Goal: Transaction & Acquisition: Book appointment/travel/reservation

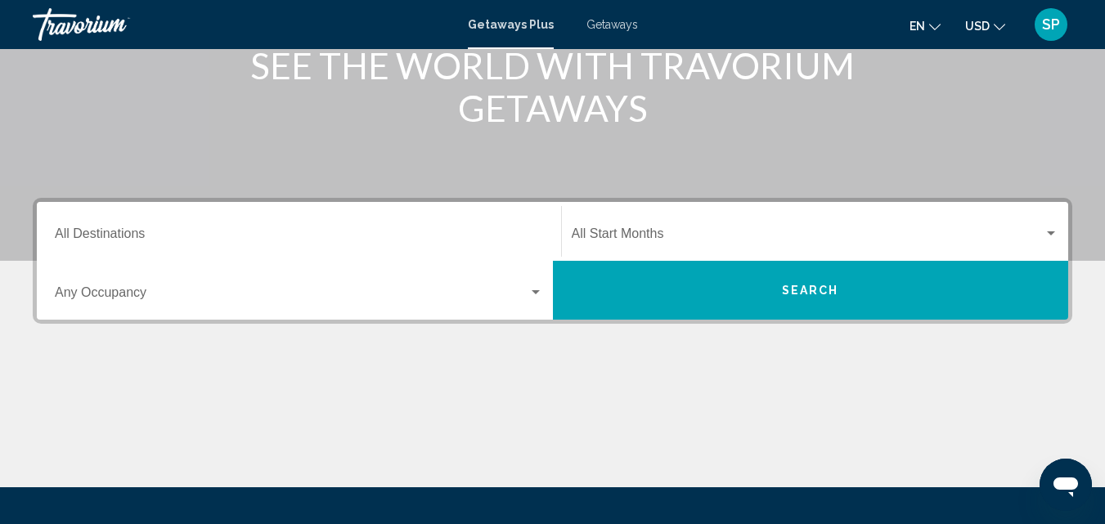
scroll to position [240, 0]
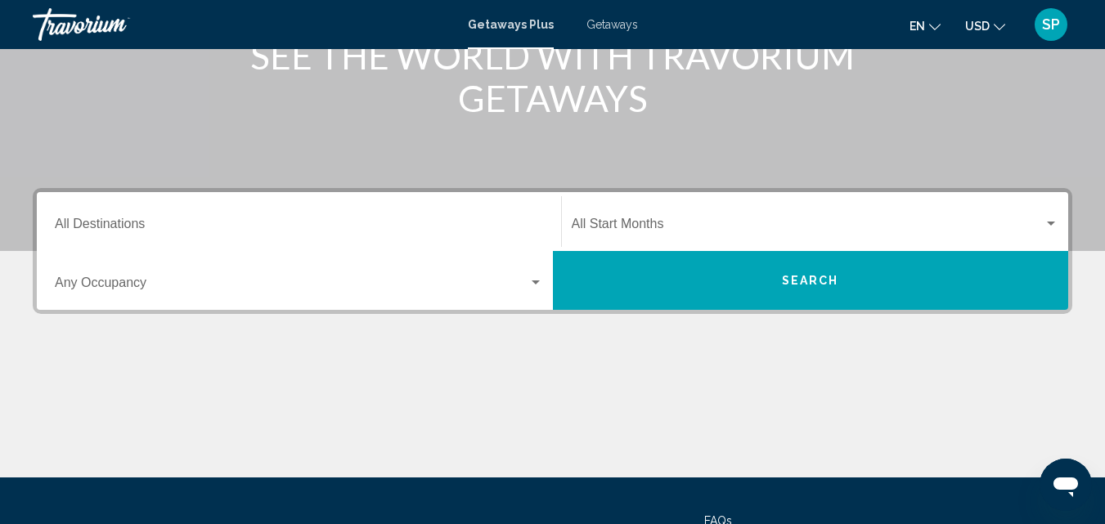
click at [205, 221] on input "Destination All Destinations" at bounding box center [299, 227] width 488 height 15
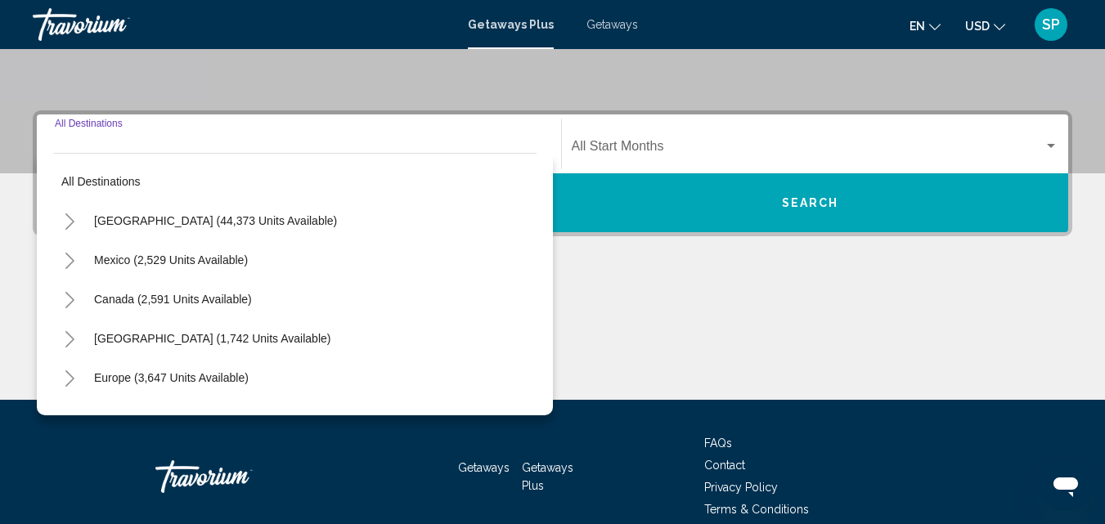
scroll to position [374, 0]
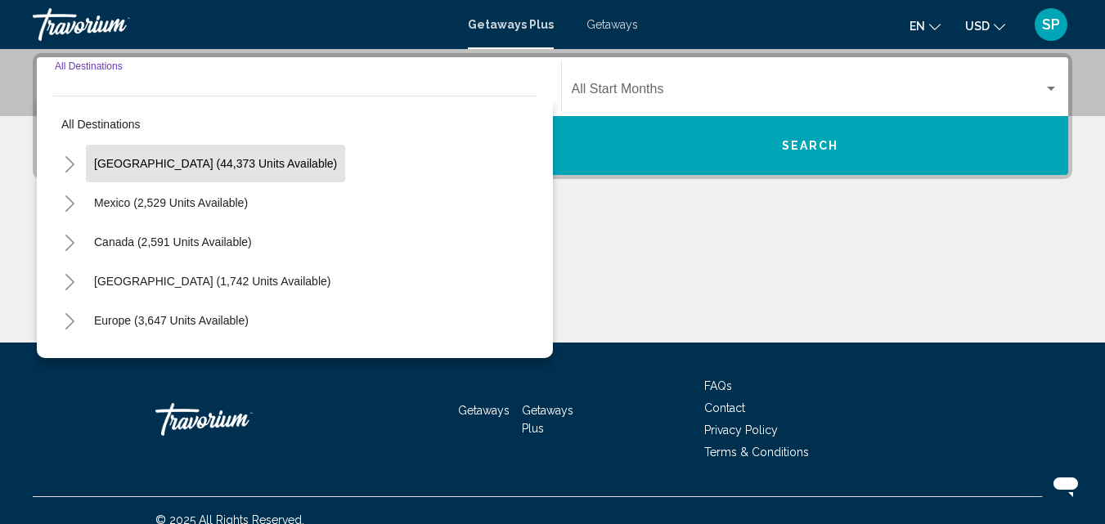
click at [211, 151] on button "United States (44,373 units available)" at bounding box center [215, 164] width 259 height 38
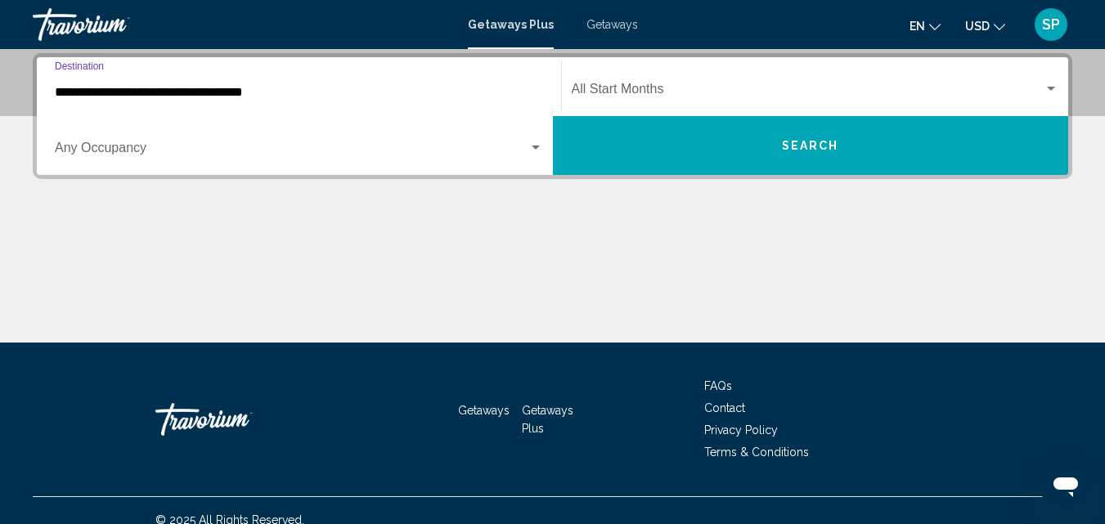
click at [128, 93] on input "**********" at bounding box center [299, 92] width 488 height 15
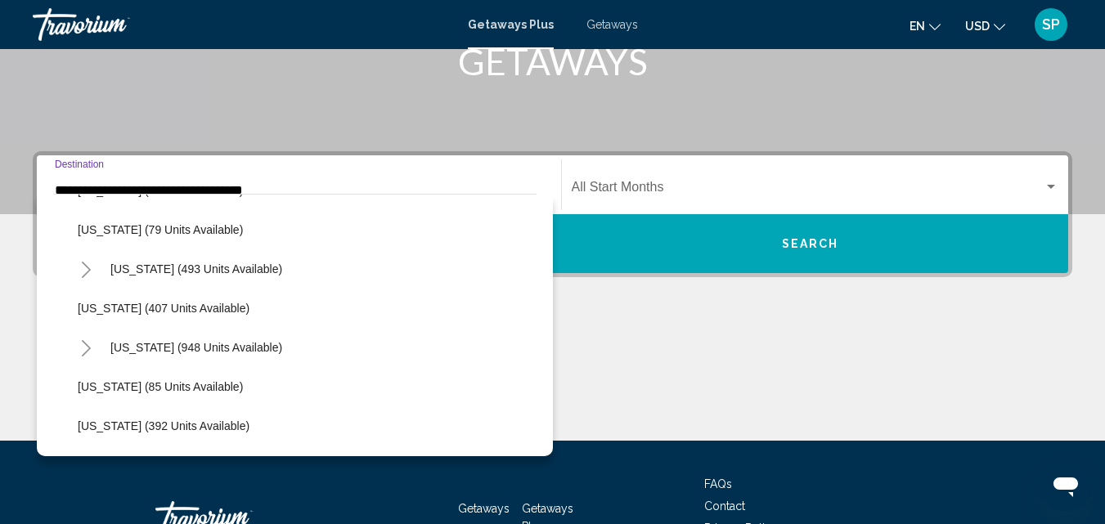
scroll to position [622, 0]
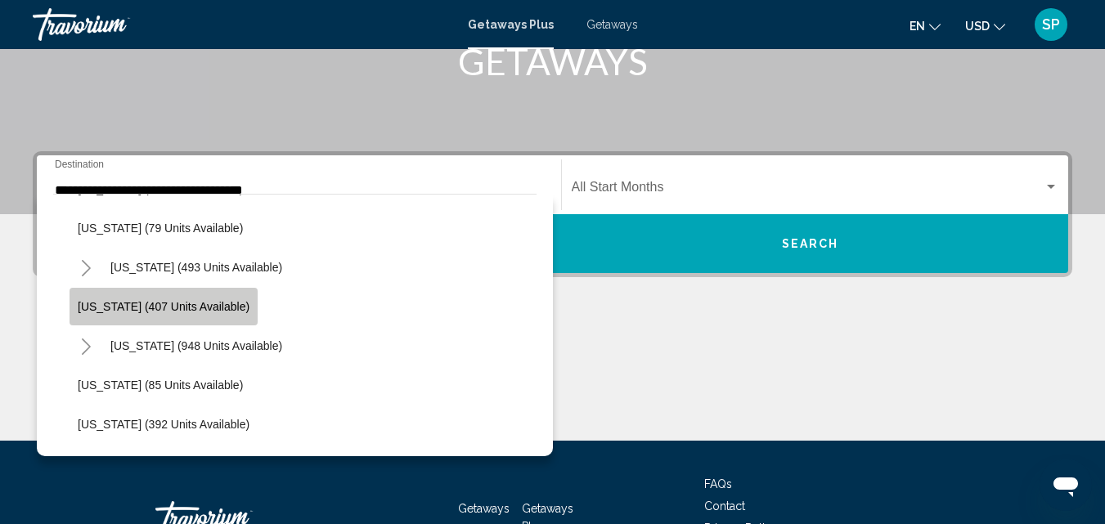
click at [208, 307] on span "Maryland (407 units available)" at bounding box center [164, 306] width 172 height 13
type input "**********"
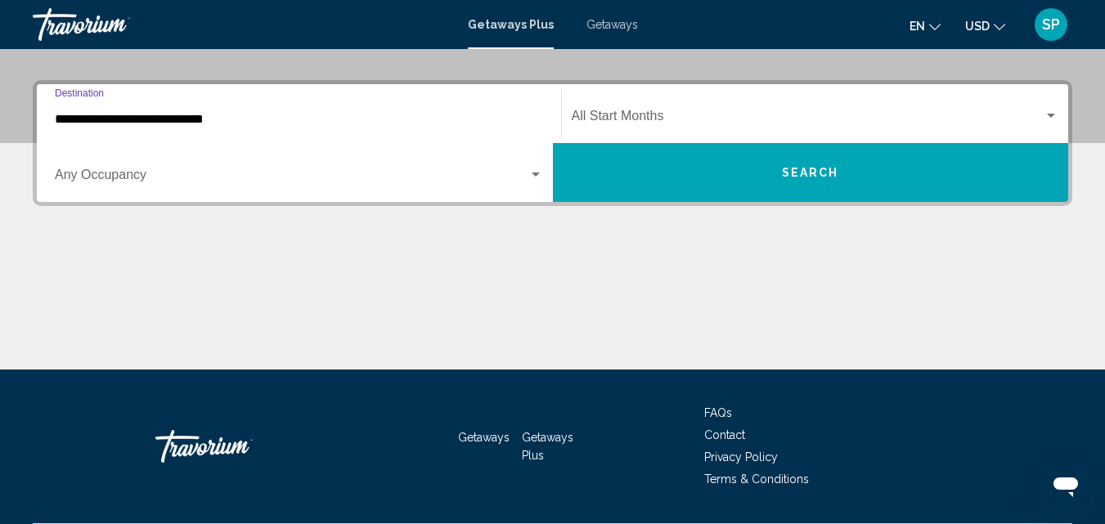
scroll to position [374, 0]
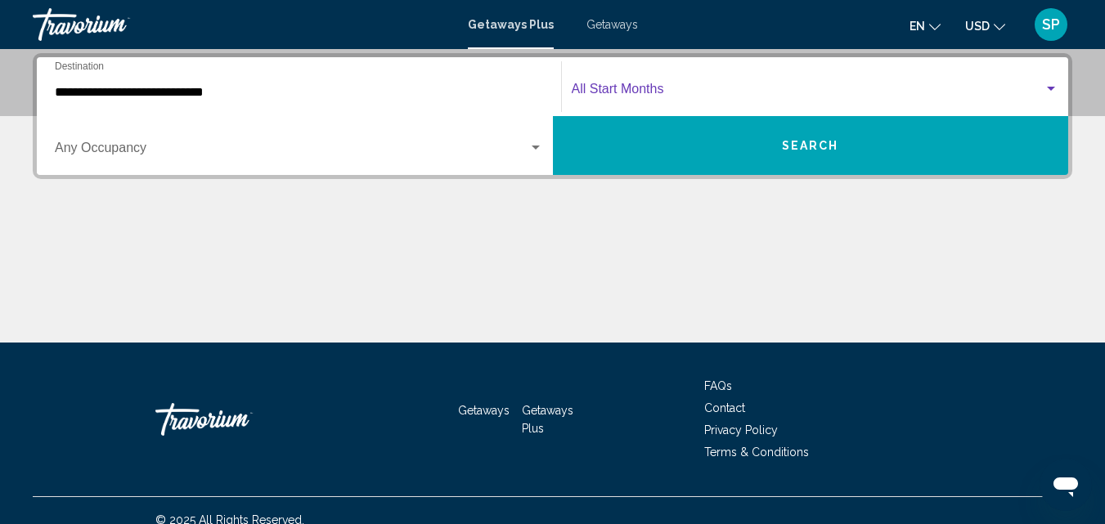
click at [671, 87] on span "Search widget" at bounding box center [807, 92] width 473 height 15
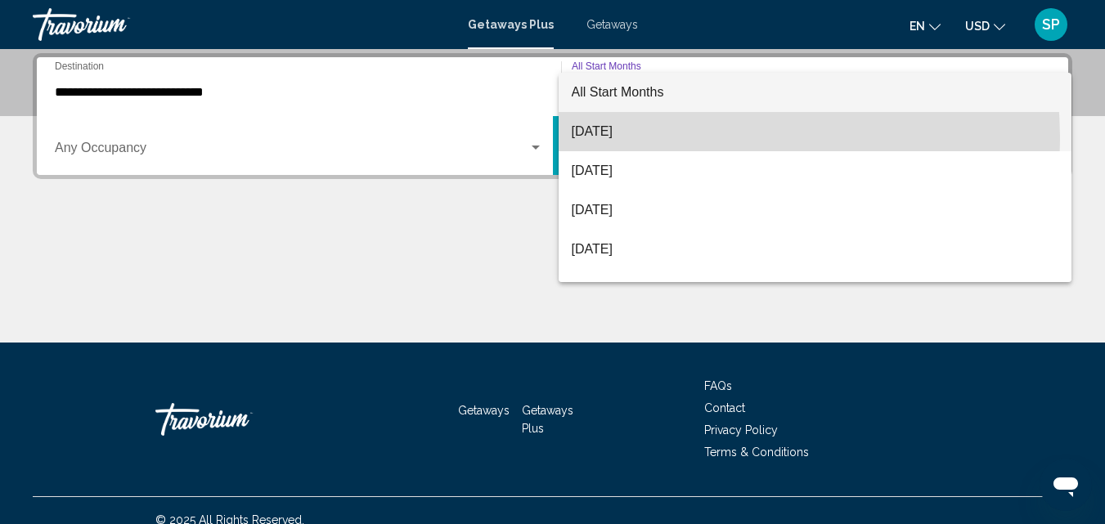
click at [640, 139] on span "August 2025" at bounding box center [814, 131] width 487 height 39
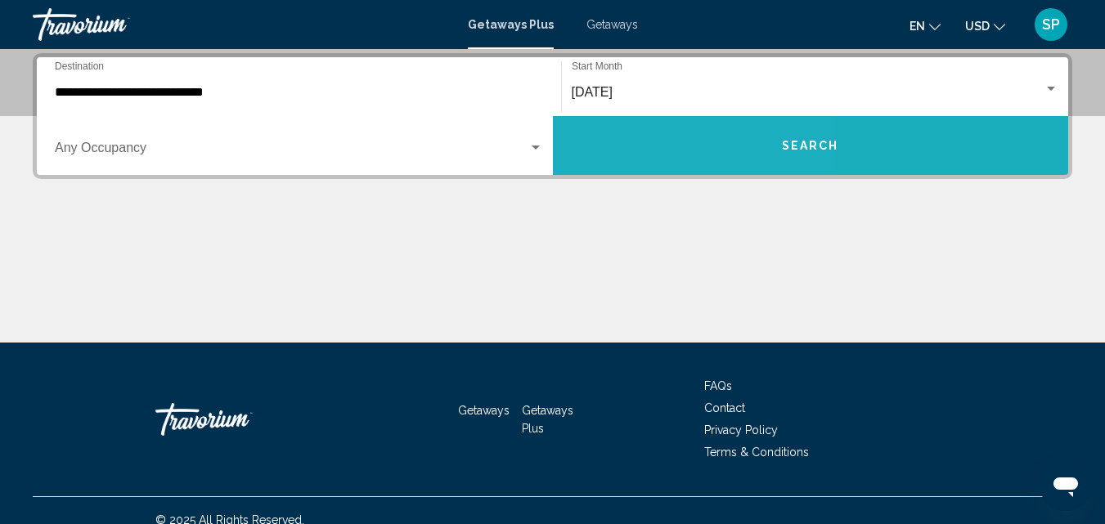
click at [640, 139] on button "Search" at bounding box center [811, 145] width 516 height 59
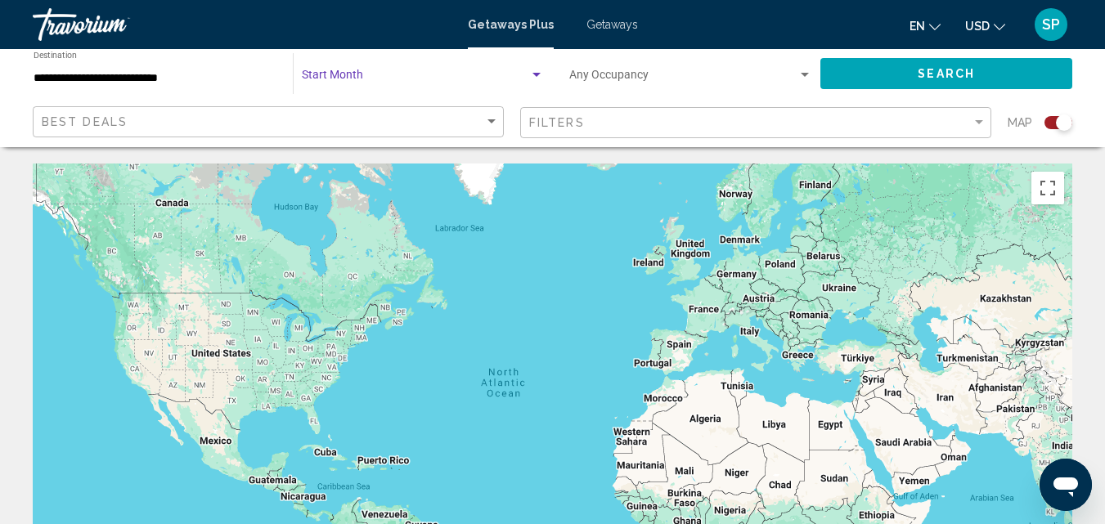
click at [535, 72] on div "Search widget" at bounding box center [536, 75] width 15 height 13
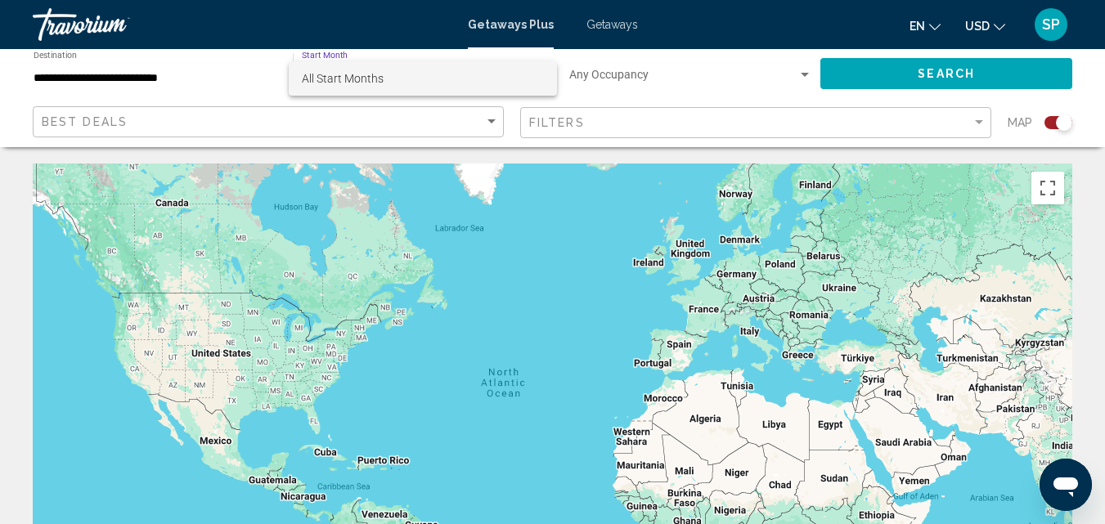
click at [151, 79] on div at bounding box center [552, 262] width 1105 height 524
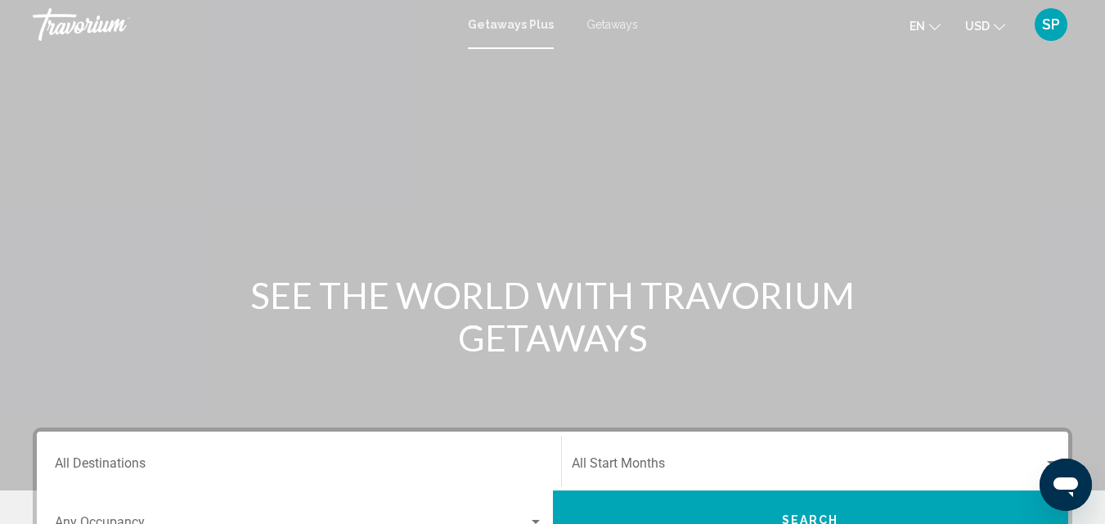
click at [607, 22] on span "Getaways" at bounding box center [612, 24] width 52 height 13
click at [157, 464] on input "Destination All Destinations" at bounding box center [299, 466] width 488 height 15
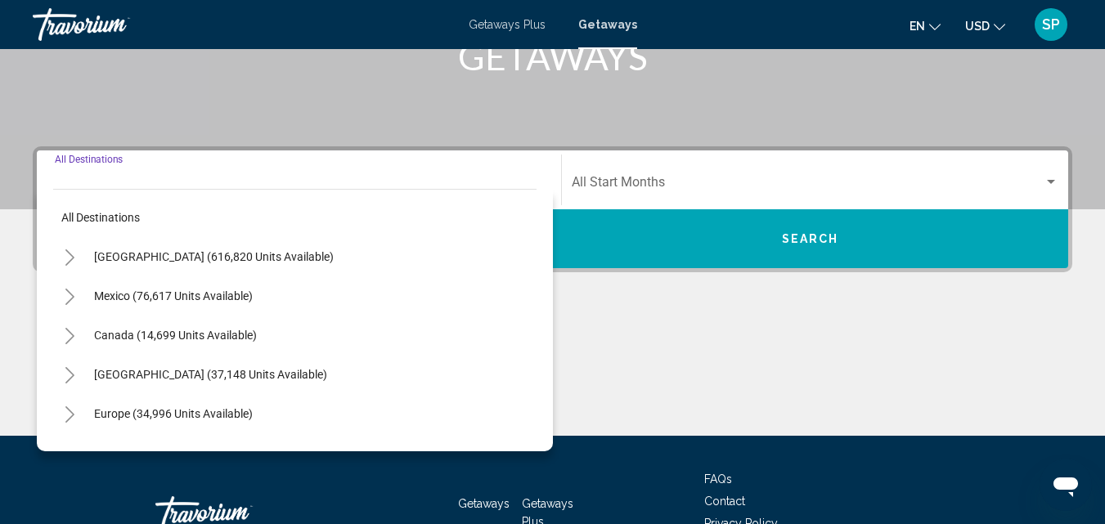
scroll to position [374, 0]
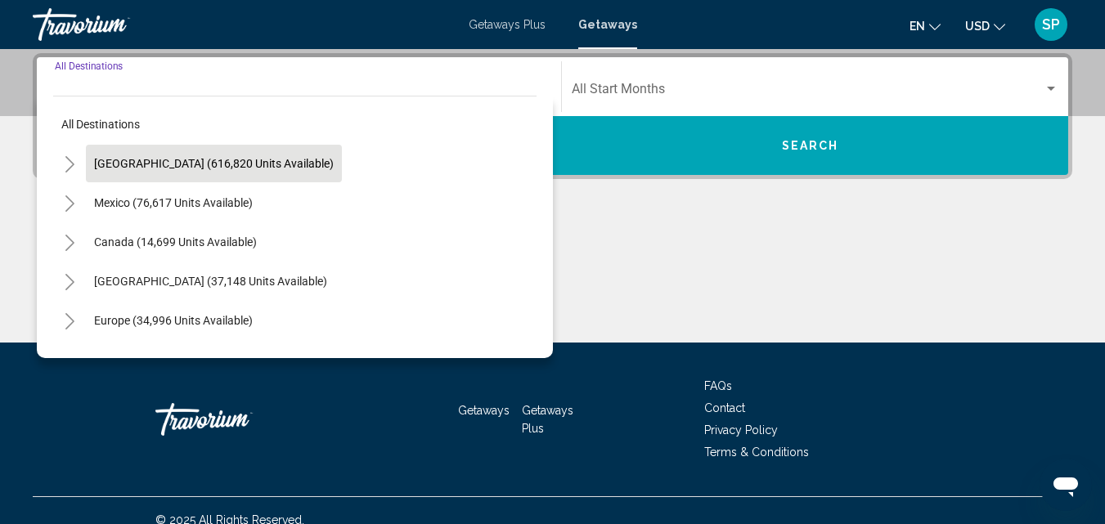
click at [217, 169] on span "United States (616,820 units available)" at bounding box center [214, 163] width 240 height 13
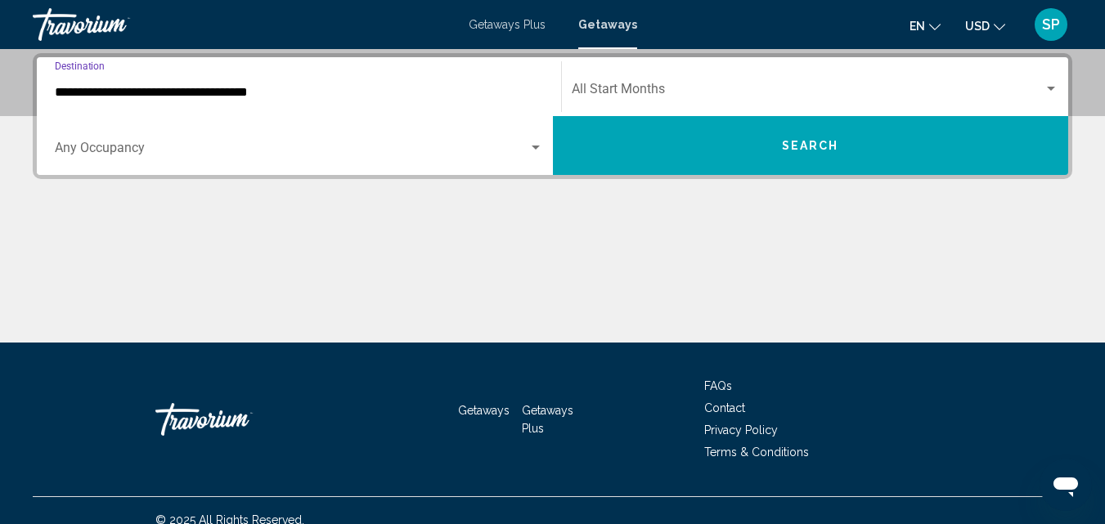
click at [233, 88] on input "**********" at bounding box center [299, 92] width 488 height 15
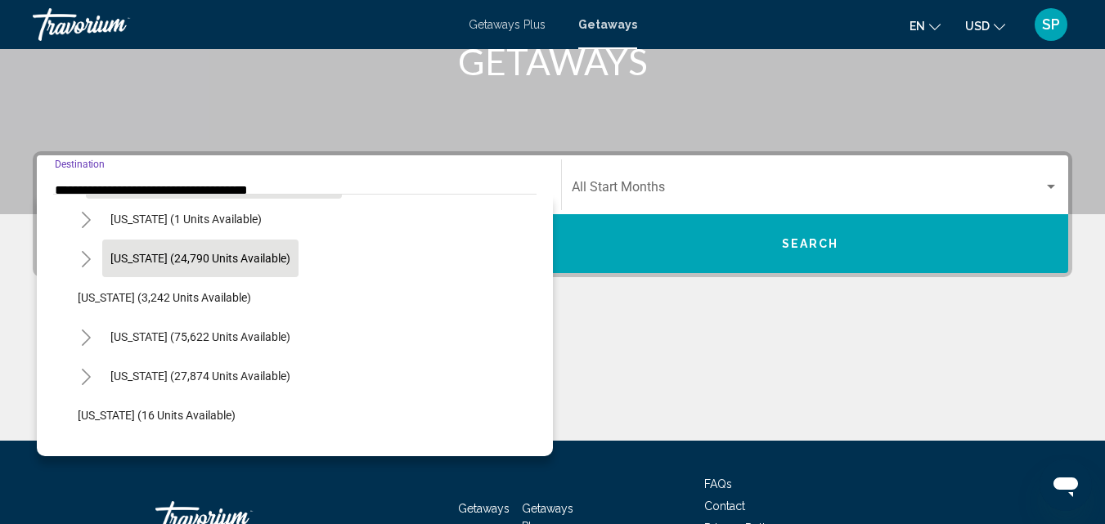
scroll to position [0, 0]
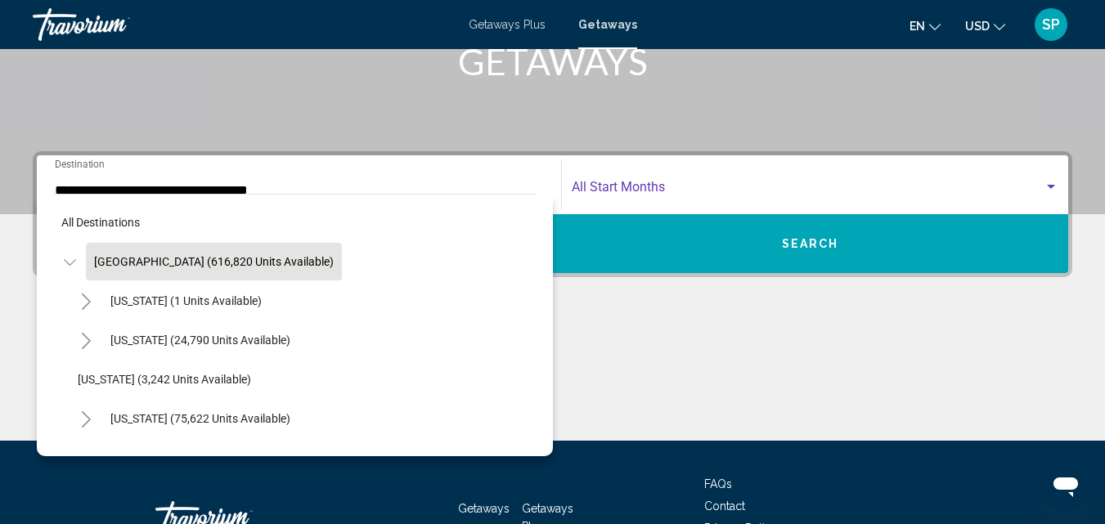
click at [625, 194] on span "Search widget" at bounding box center [807, 190] width 473 height 15
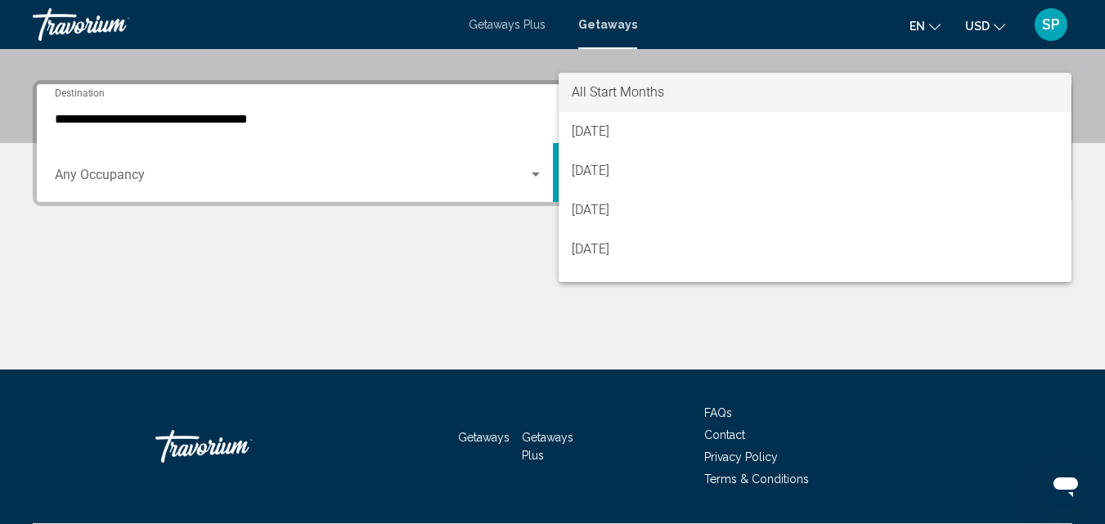
scroll to position [374, 0]
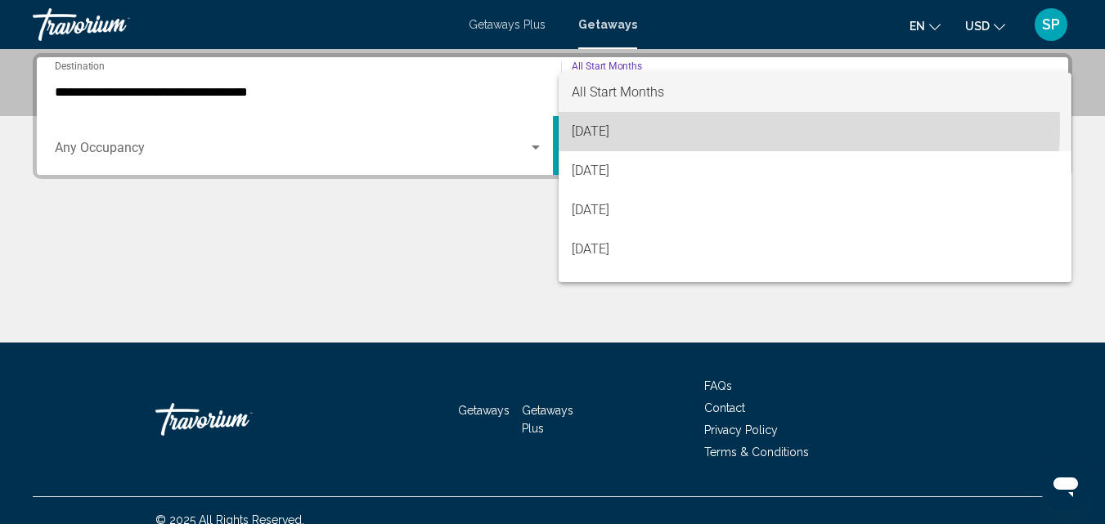
click at [668, 125] on span "August 2025" at bounding box center [814, 131] width 487 height 39
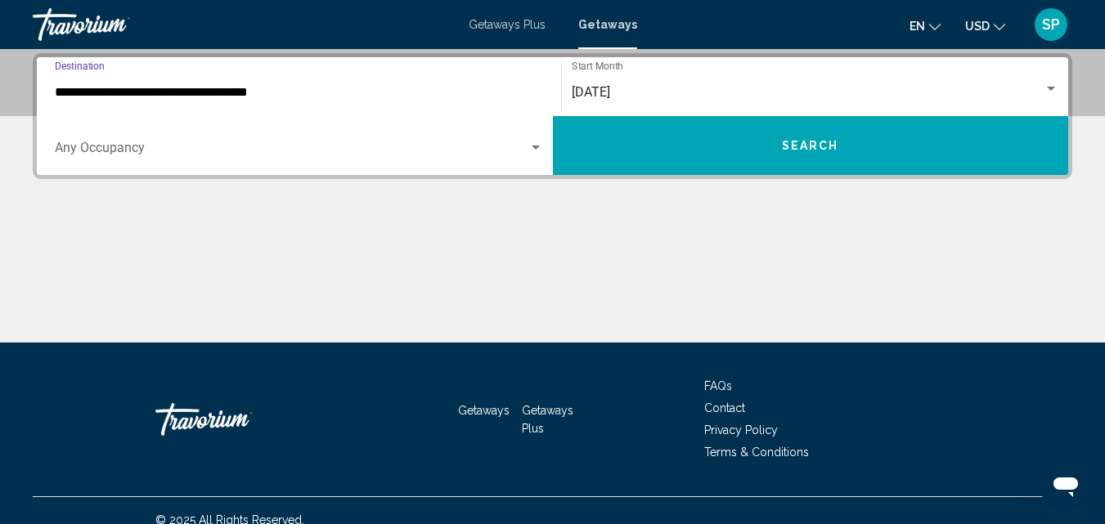
click at [194, 87] on input "**********" at bounding box center [299, 92] width 488 height 15
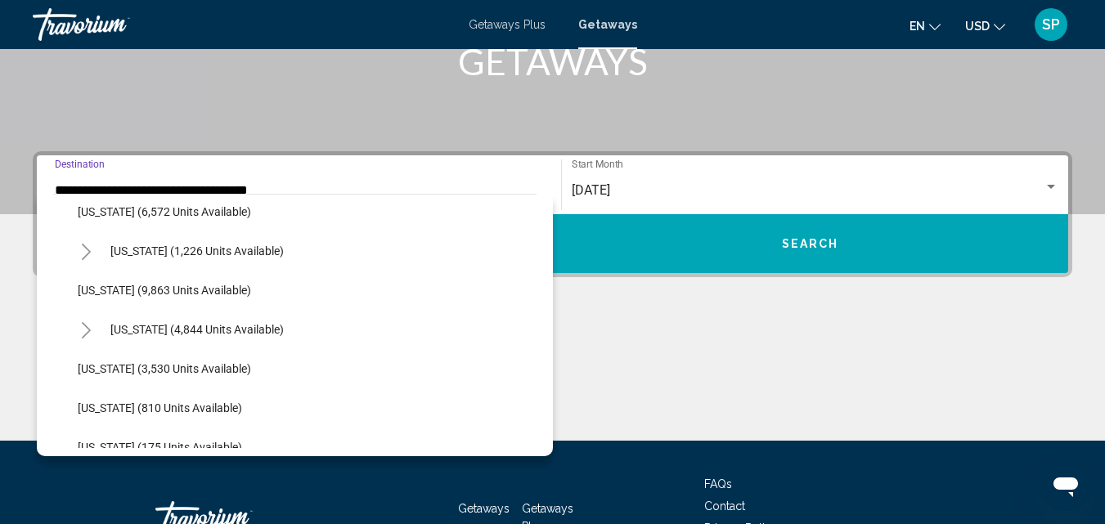
scroll to position [680, 0]
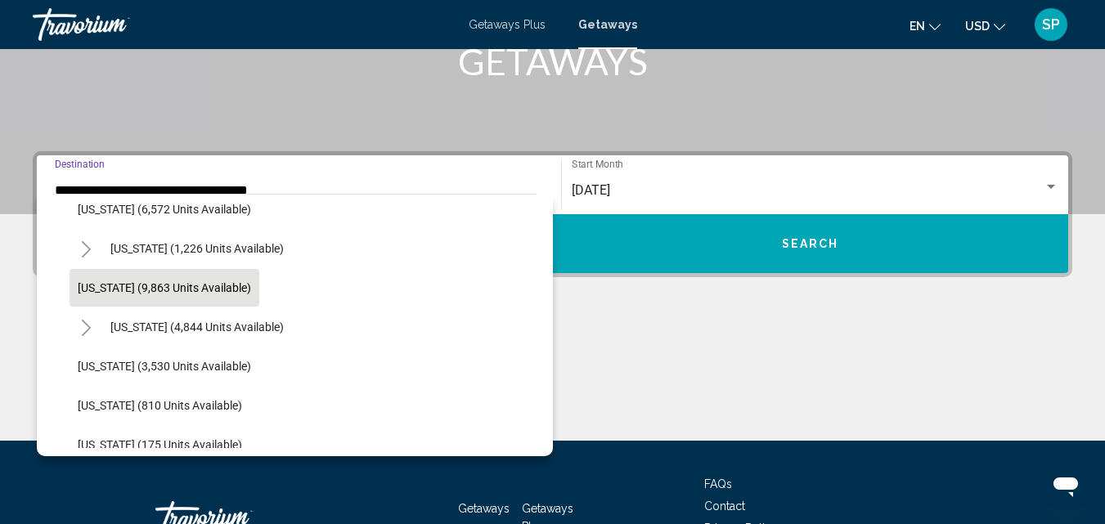
click at [222, 299] on button "Maryland (9,863 units available)" at bounding box center [164, 288] width 190 height 38
type input "**********"
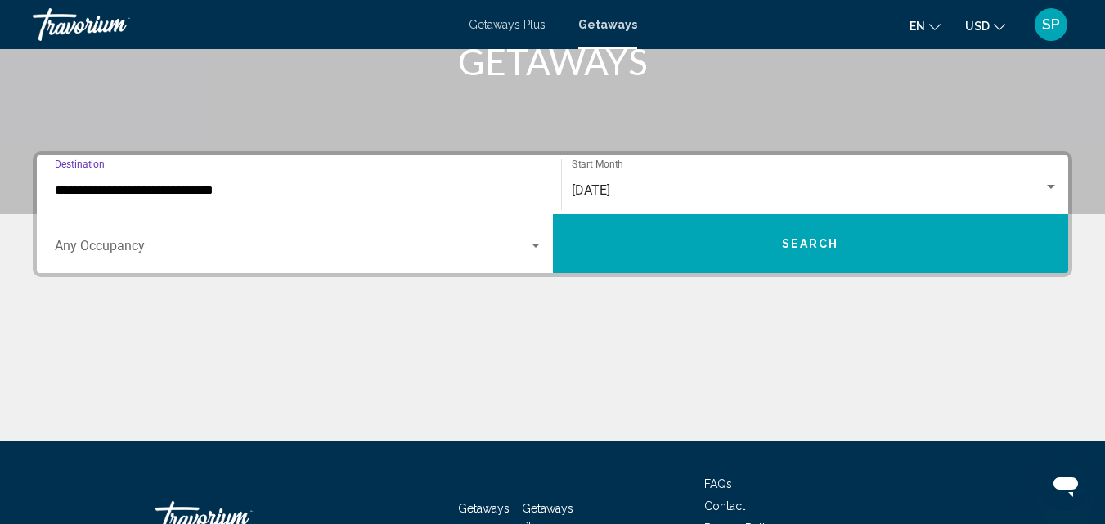
scroll to position [374, 0]
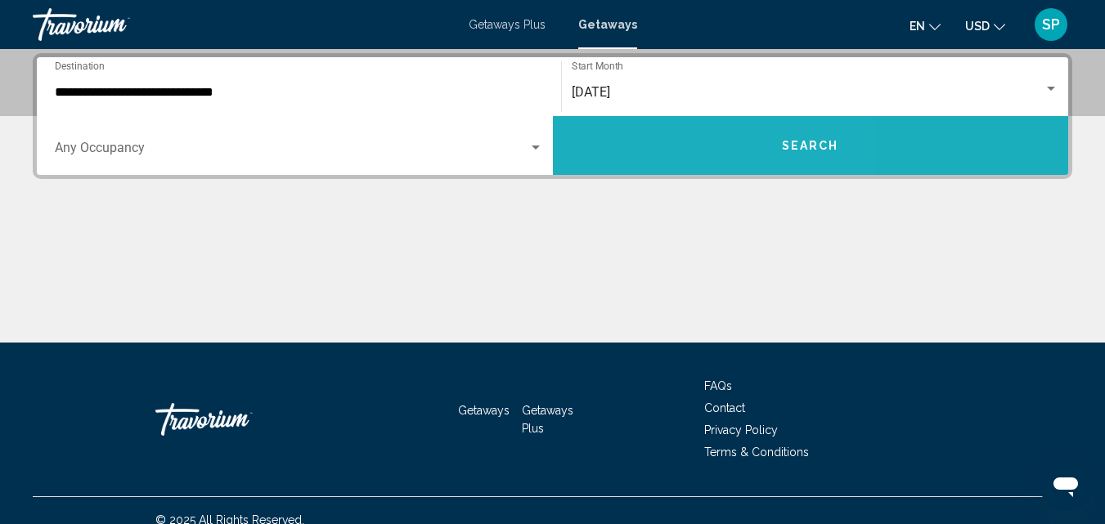
click at [660, 145] on button "Search" at bounding box center [811, 145] width 516 height 59
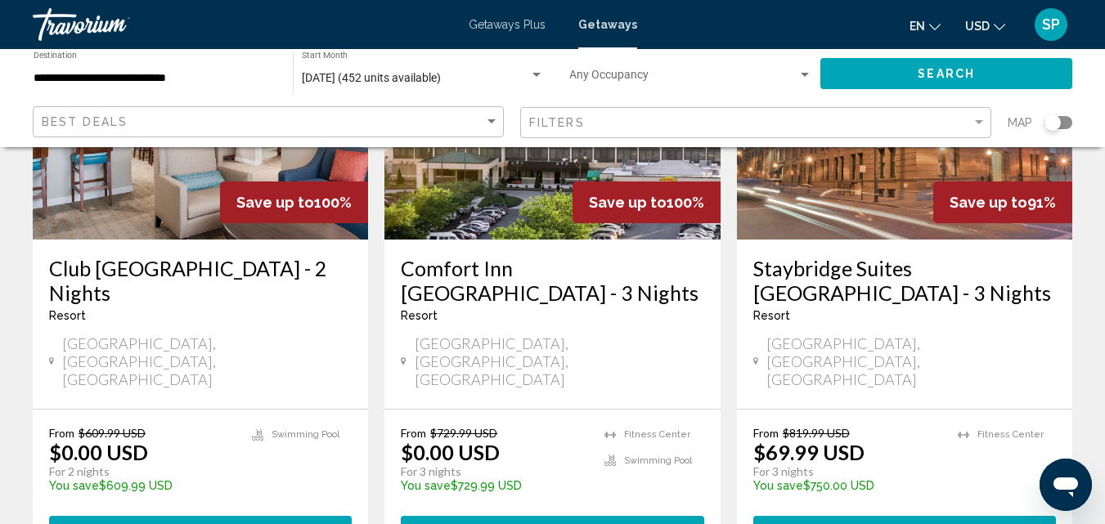
scroll to position [246, 0]
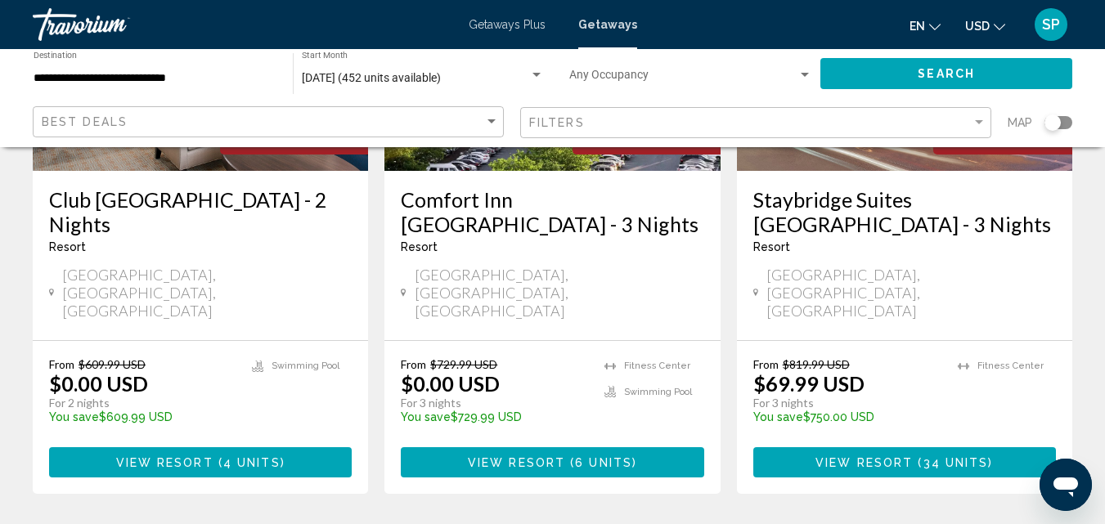
click at [720, 391] on app-weeks-search-item "Save up to 100% Comfort Inn Gold Coast - 3 Nights Resort - This is an adults on…" at bounding box center [552, 201] width 352 height 585
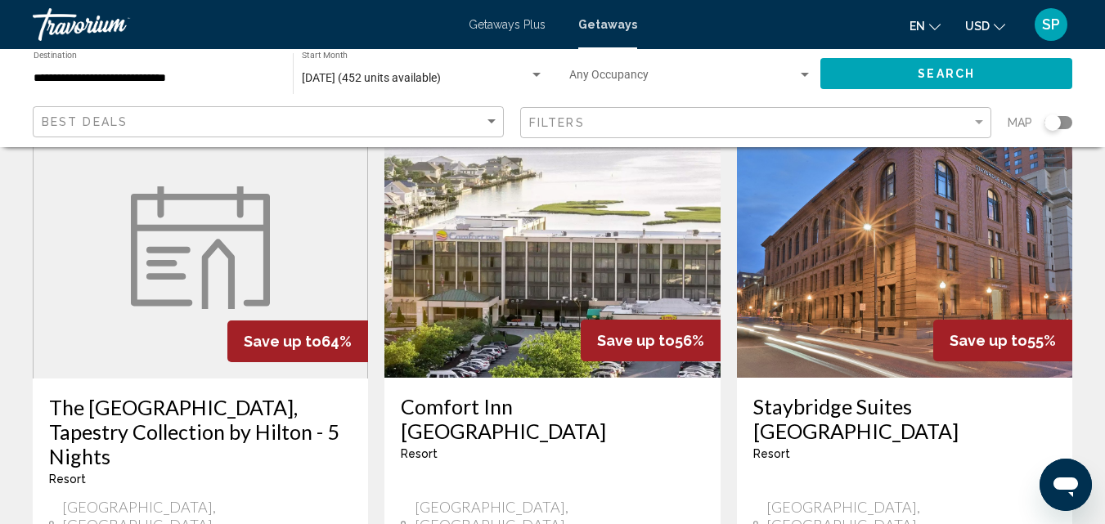
scroll to position [2010, 0]
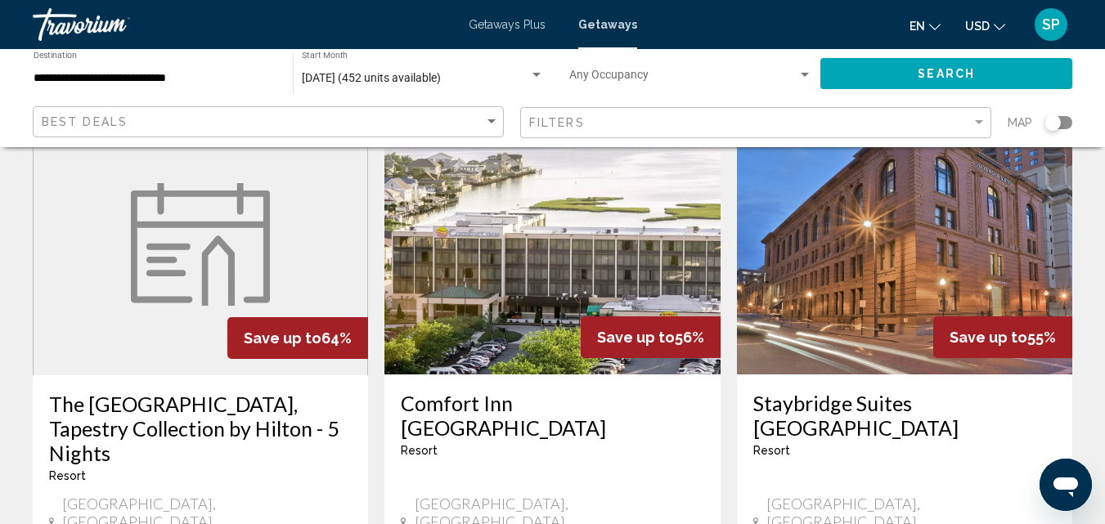
click at [495, 391] on h3 "Comfort Inn Gold Coast" at bounding box center [552, 415] width 303 height 49
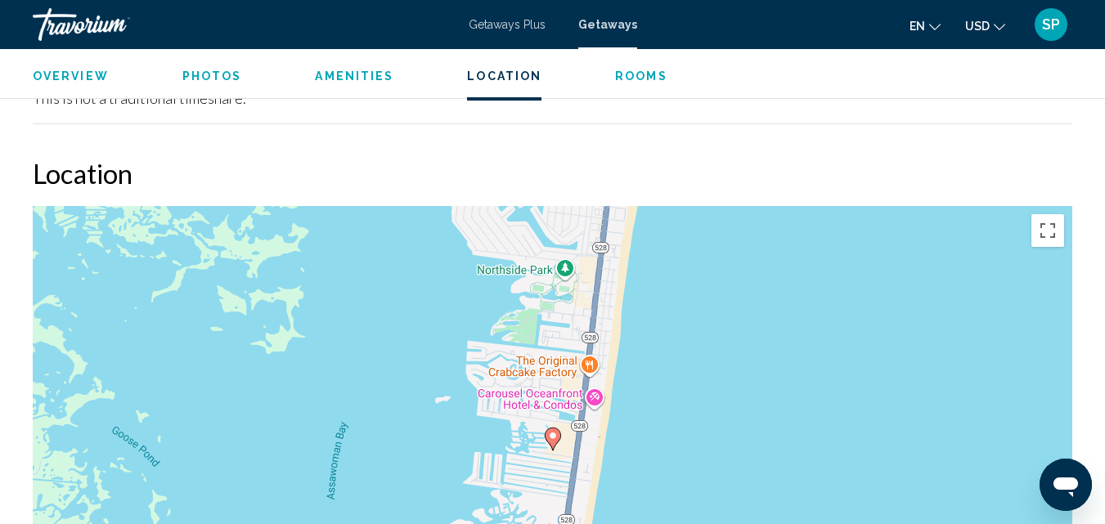
scroll to position [1848, 0]
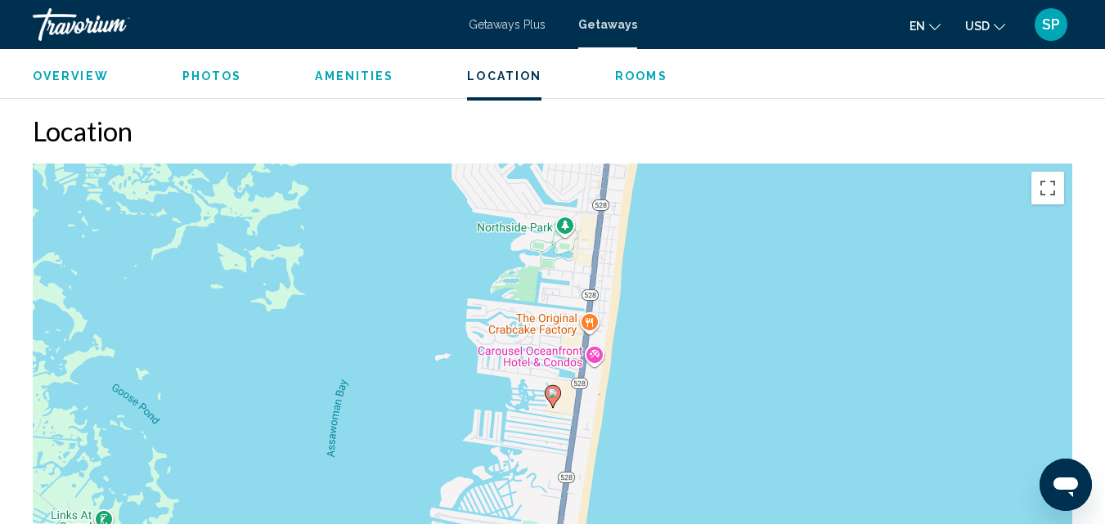
click at [563, 403] on div "To activate drag with keyboard, press Alt + Enter. Once in keyboard drag state,…" at bounding box center [552, 409] width 1039 height 491
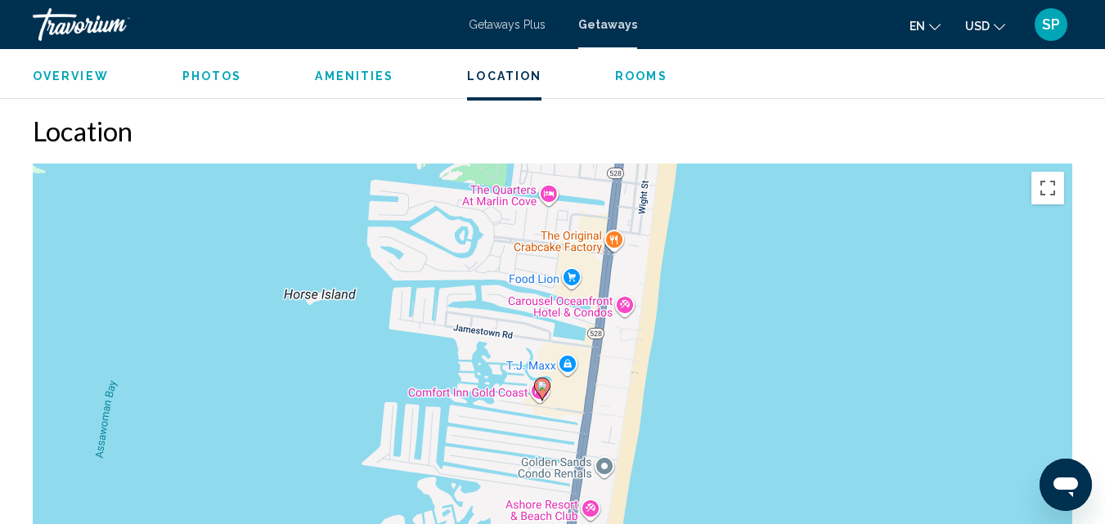
click at [562, 400] on div "To activate drag with keyboard, press Alt + Enter. Once in keyboard drag state,…" at bounding box center [552, 409] width 1039 height 491
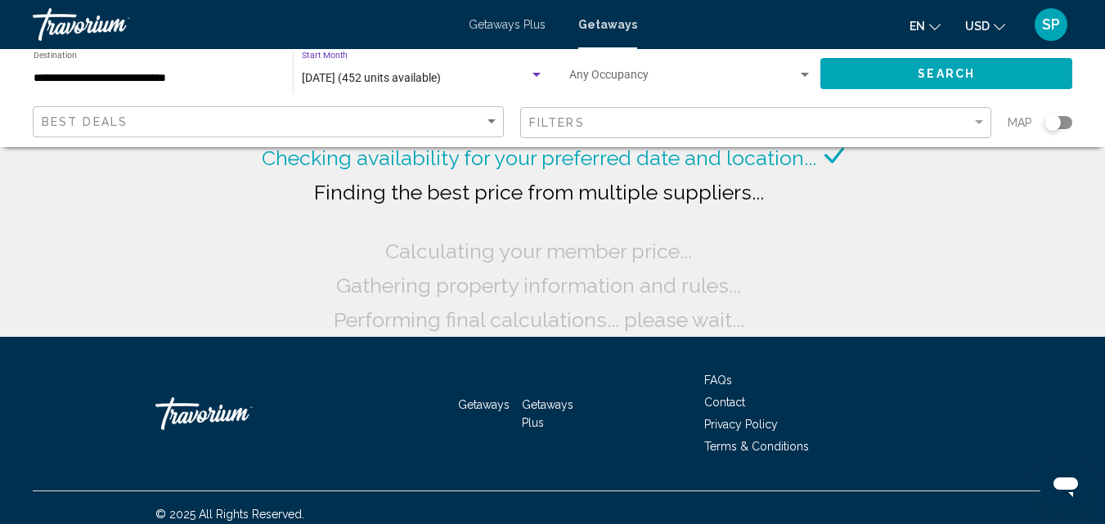
click at [384, 82] on span "August 2025 (452 units available)" at bounding box center [371, 77] width 139 height 13
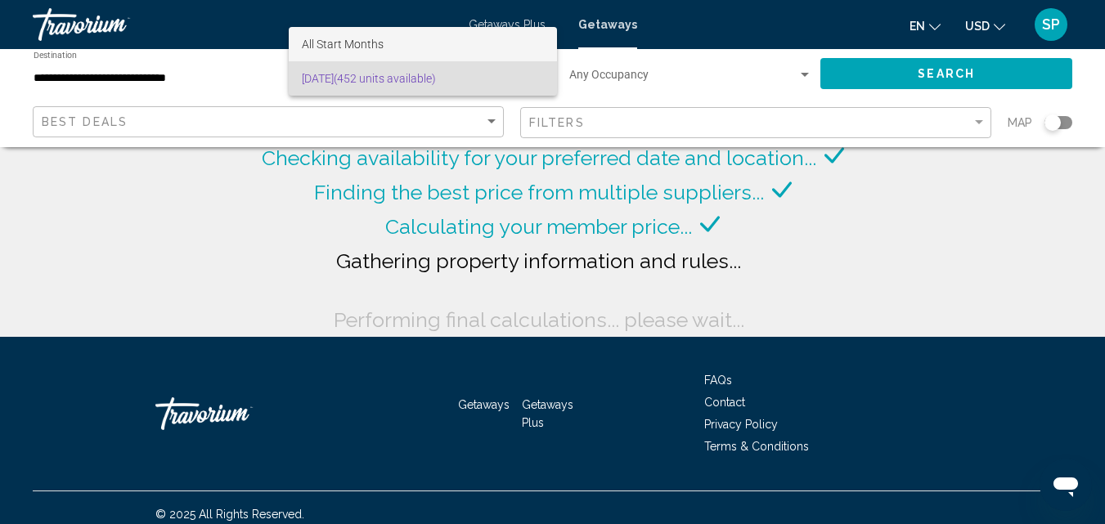
click at [361, 43] on span "All Start Months" at bounding box center [343, 44] width 82 height 13
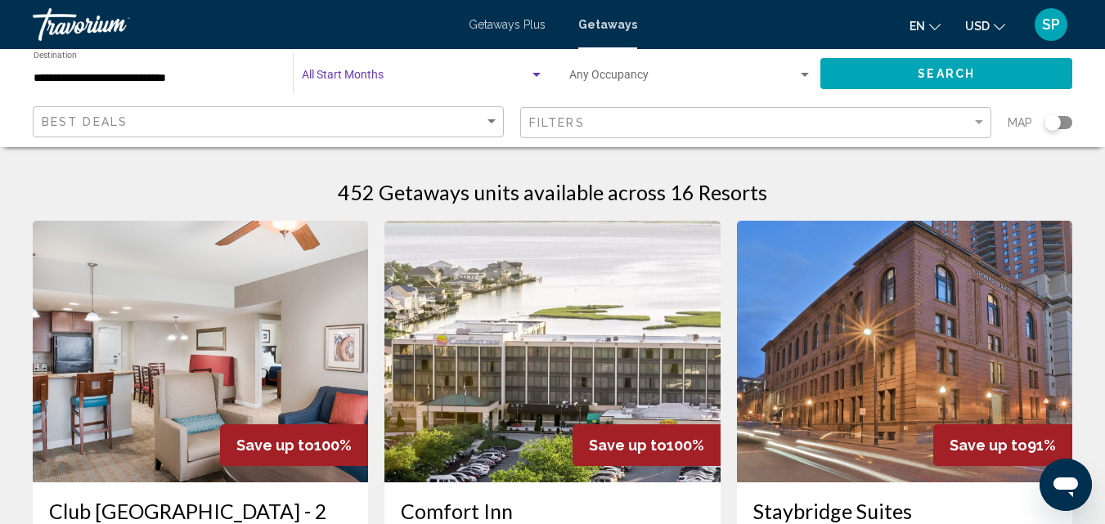
click at [534, 76] on div "Search widget" at bounding box center [536, 75] width 8 height 4
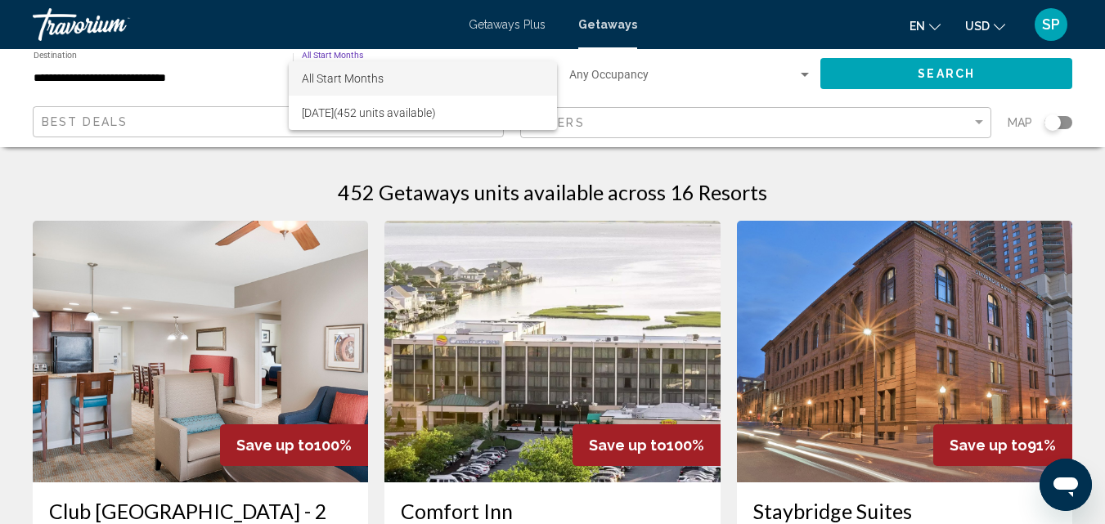
click at [534, 76] on span "All Start Months" at bounding box center [423, 78] width 242 height 34
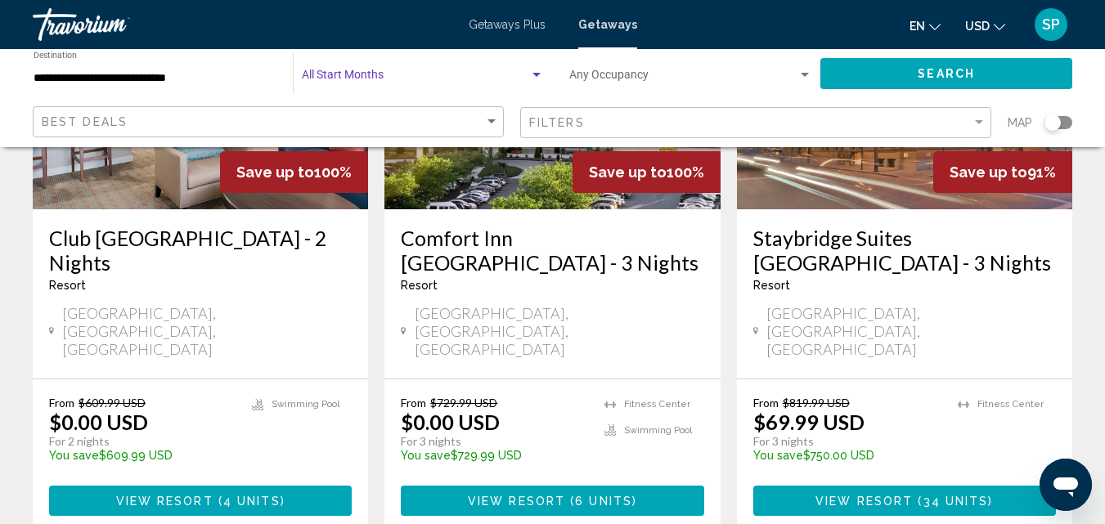
scroll to position [274, 0]
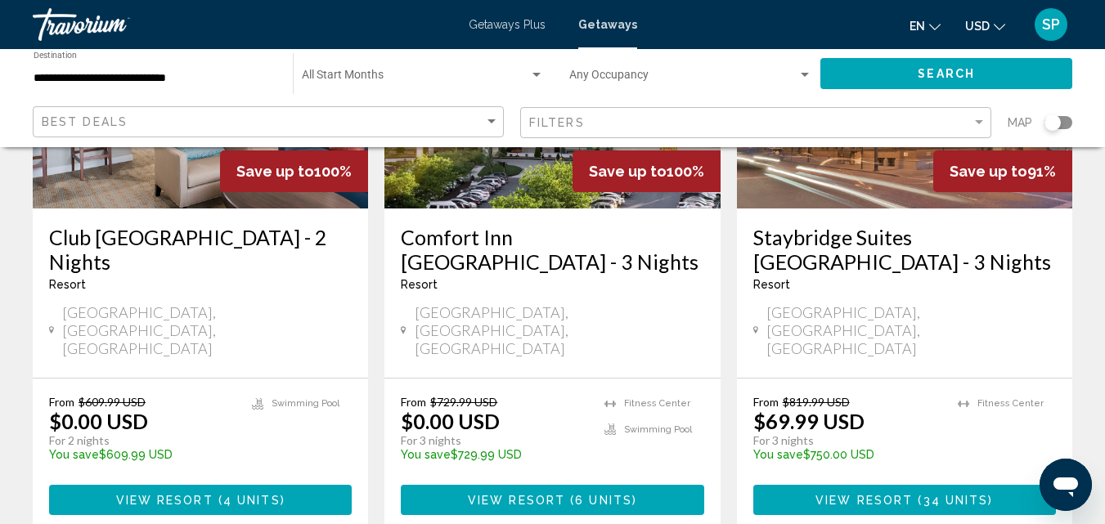
click at [120, 205] on img "Main content" at bounding box center [200, 78] width 335 height 262
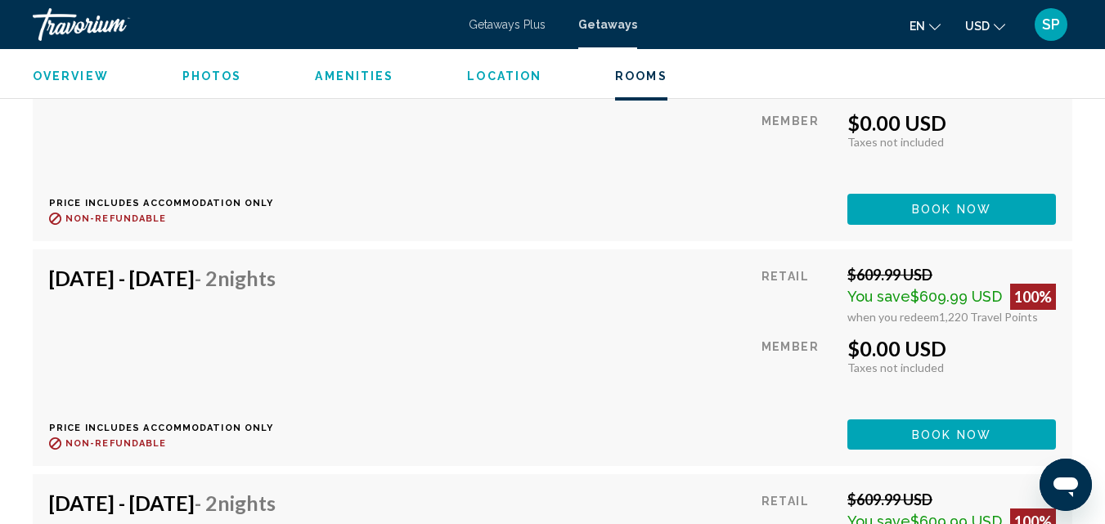
scroll to position [4139, 0]
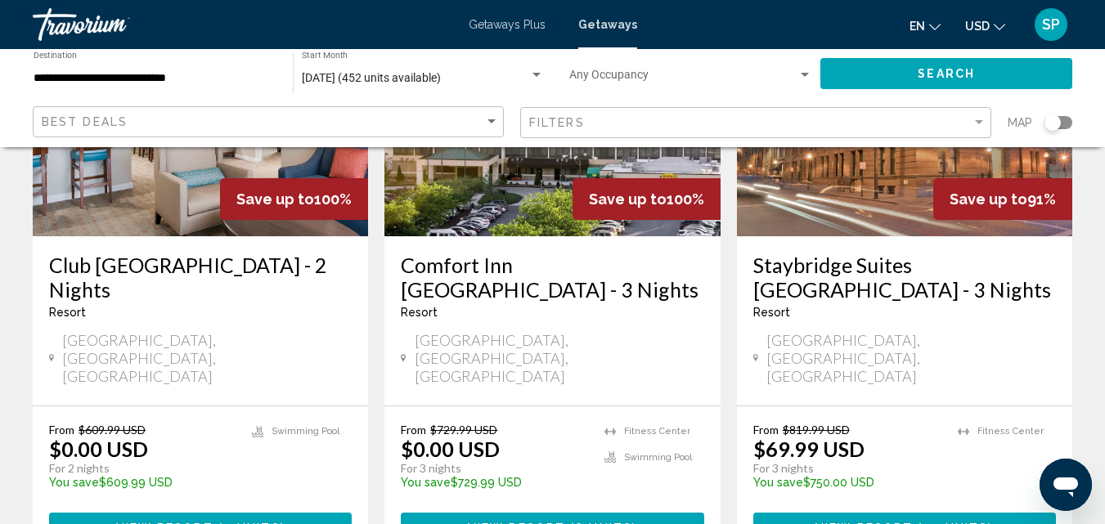
scroll to position [248, 0]
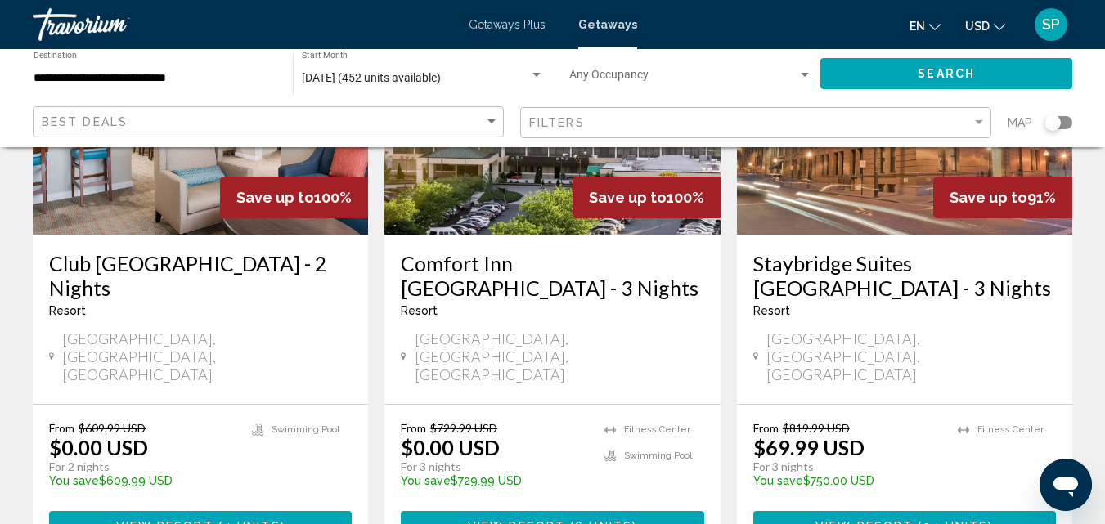
click at [506, 230] on img "Main content" at bounding box center [551, 104] width 335 height 262
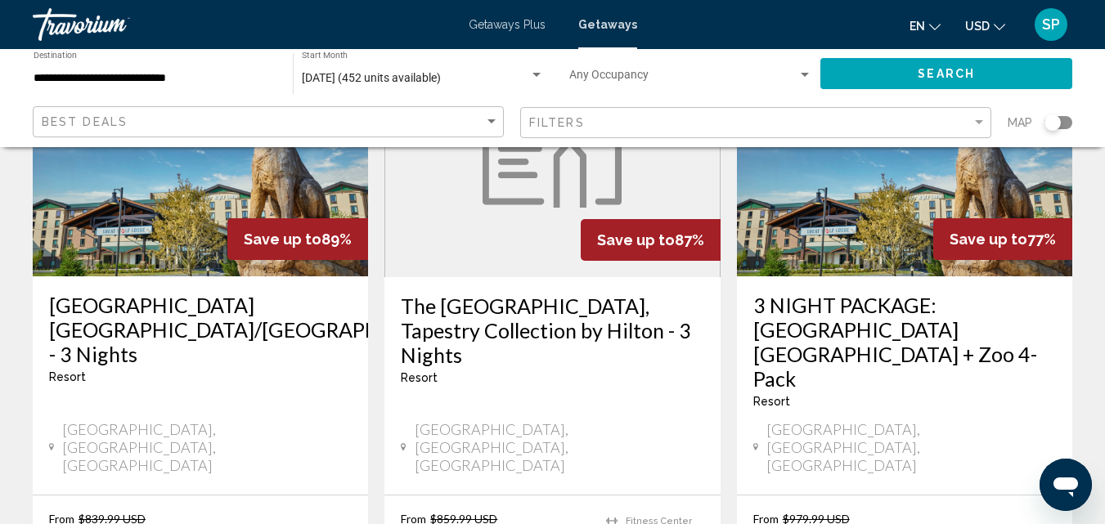
scroll to position [822, 0]
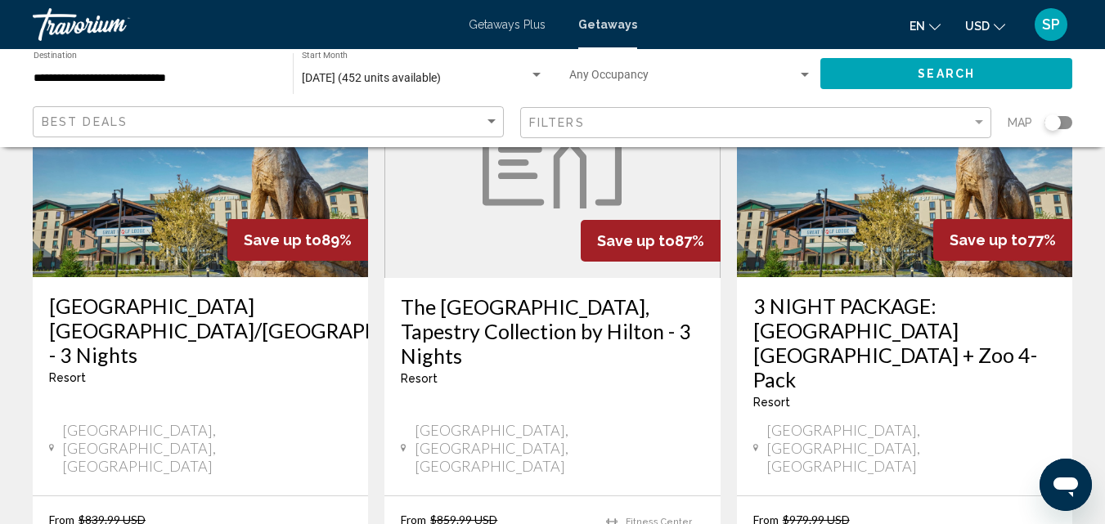
click at [778, 239] on img "Main content" at bounding box center [904, 147] width 335 height 262
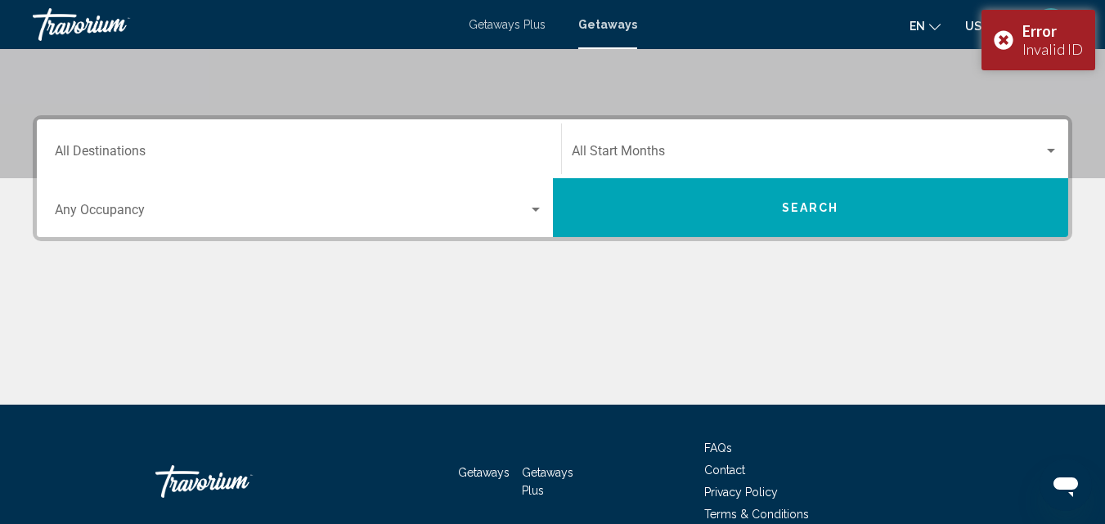
scroll to position [317, 0]
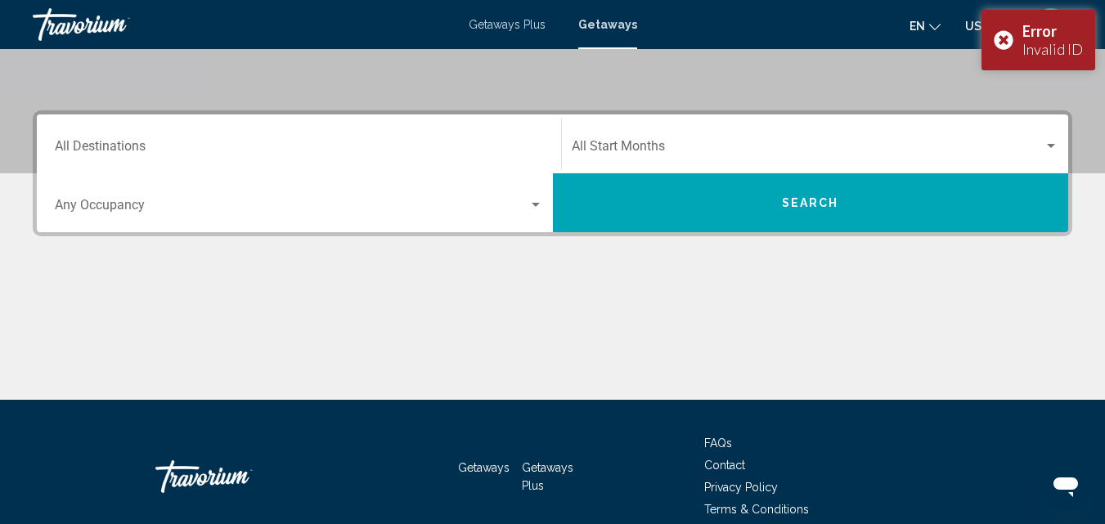
click at [409, 235] on div "Destination All Destinations Start Month All Start Months Occupancy Any Occupan…" at bounding box center [552, 173] width 1039 height 126
click at [121, 146] on input "Destination All Destinations" at bounding box center [299, 149] width 488 height 15
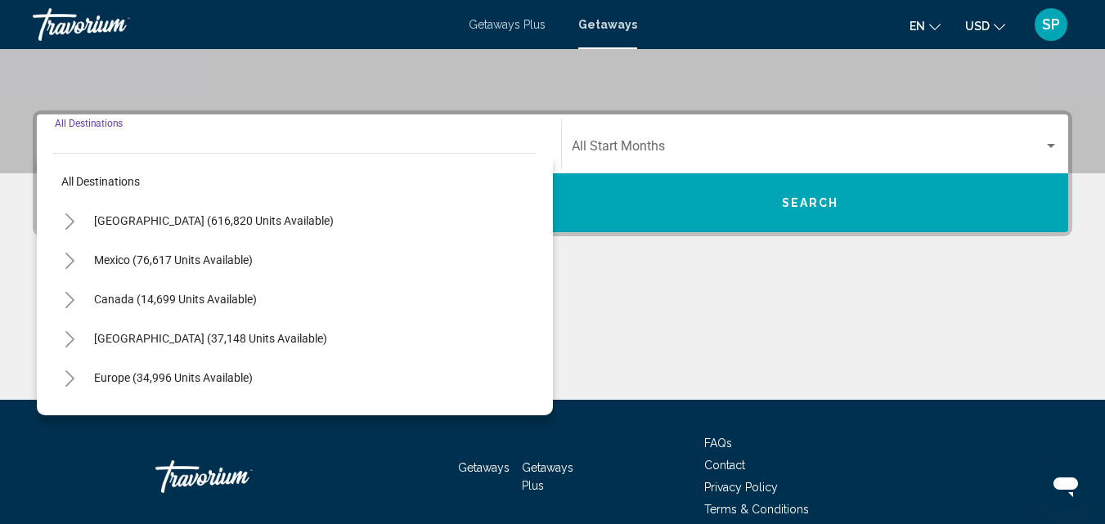
scroll to position [374, 0]
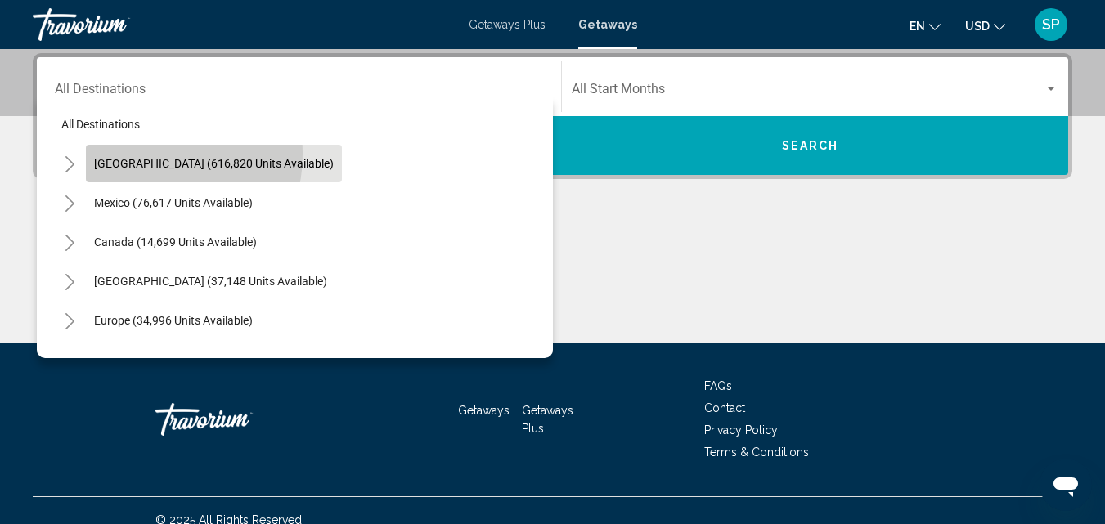
click at [132, 153] on button "United States (616,820 units available)" at bounding box center [214, 164] width 256 height 38
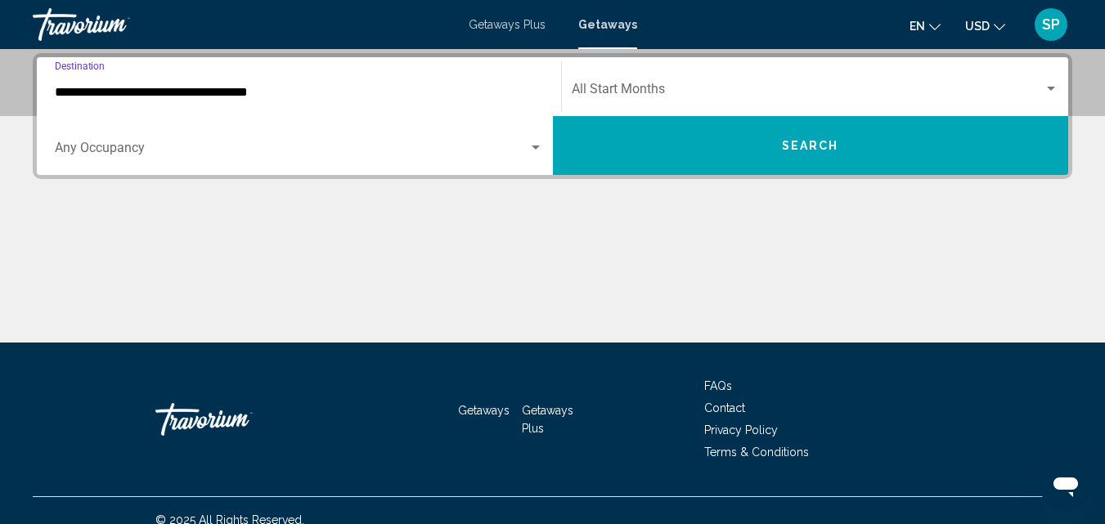
click at [206, 90] on input "**********" at bounding box center [299, 92] width 488 height 15
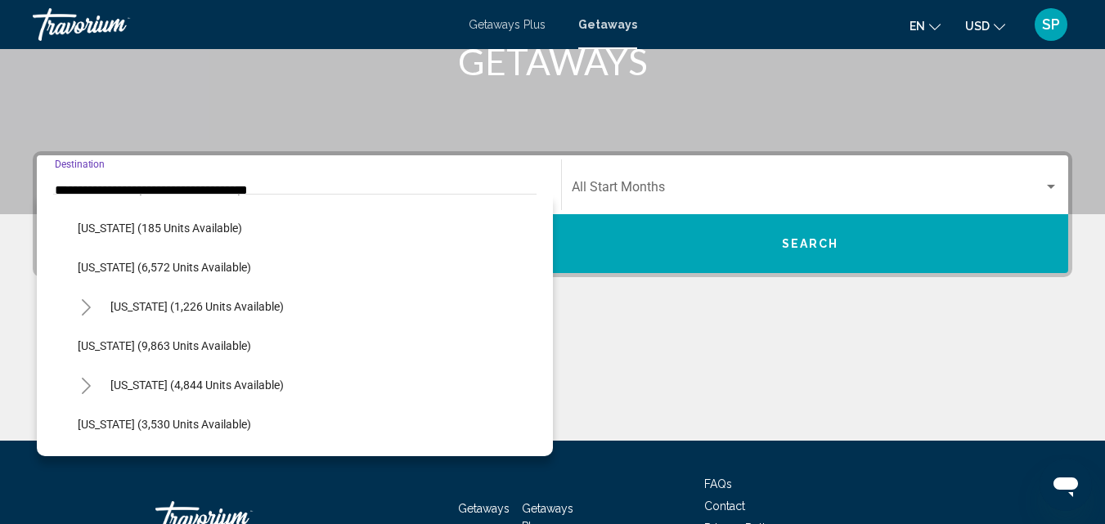
scroll to position [603, 0]
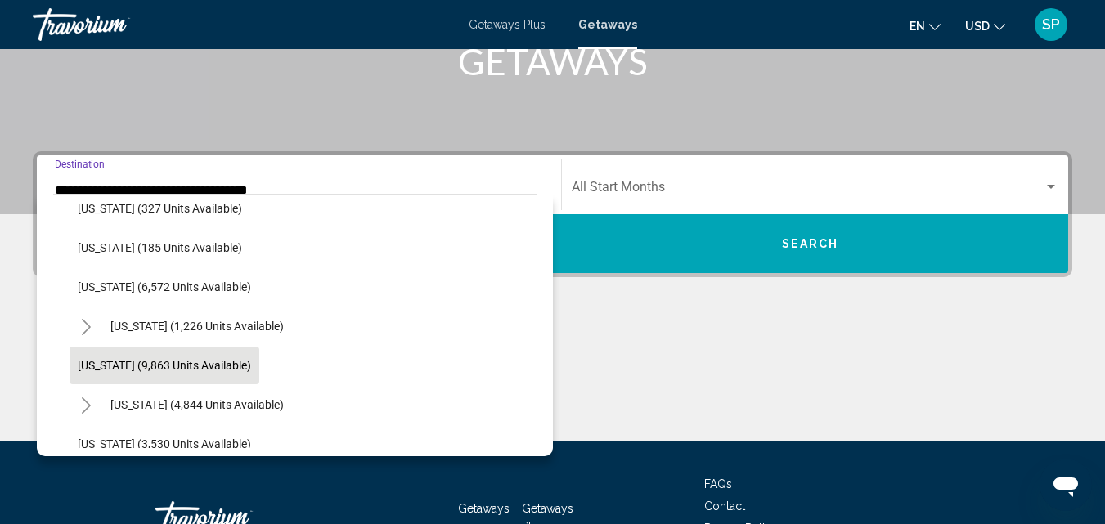
click at [199, 355] on button "Maryland (9,863 units available)" at bounding box center [164, 366] width 190 height 38
type input "**********"
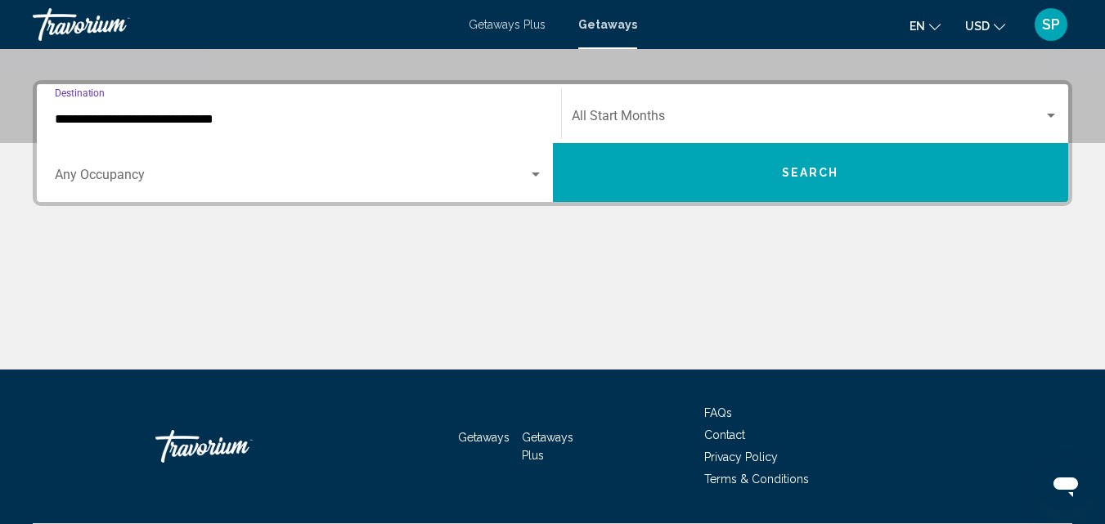
scroll to position [374, 0]
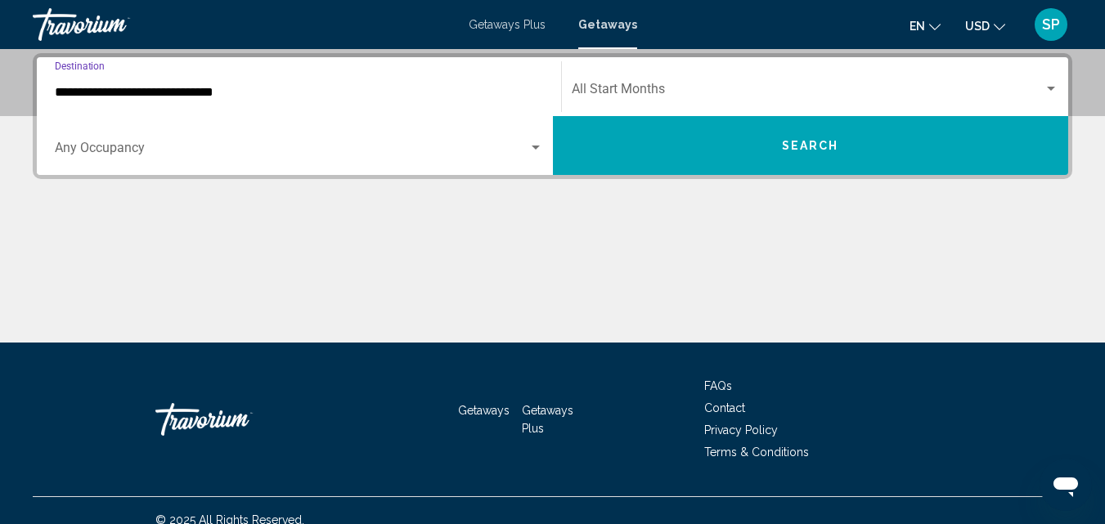
click at [656, 141] on button "Search" at bounding box center [811, 145] width 516 height 59
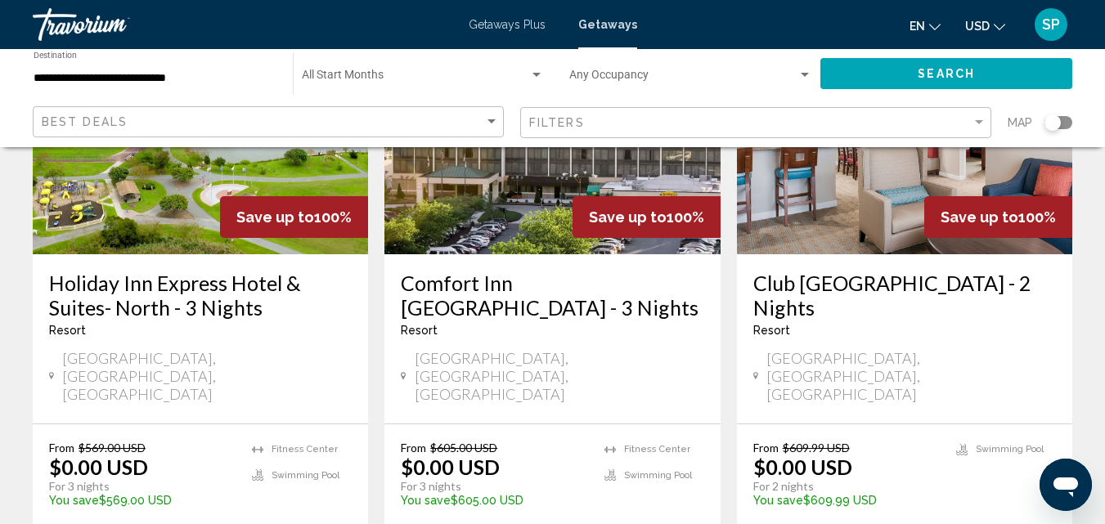
scroll to position [229, 0]
click at [146, 224] on img "Main content" at bounding box center [200, 123] width 335 height 262
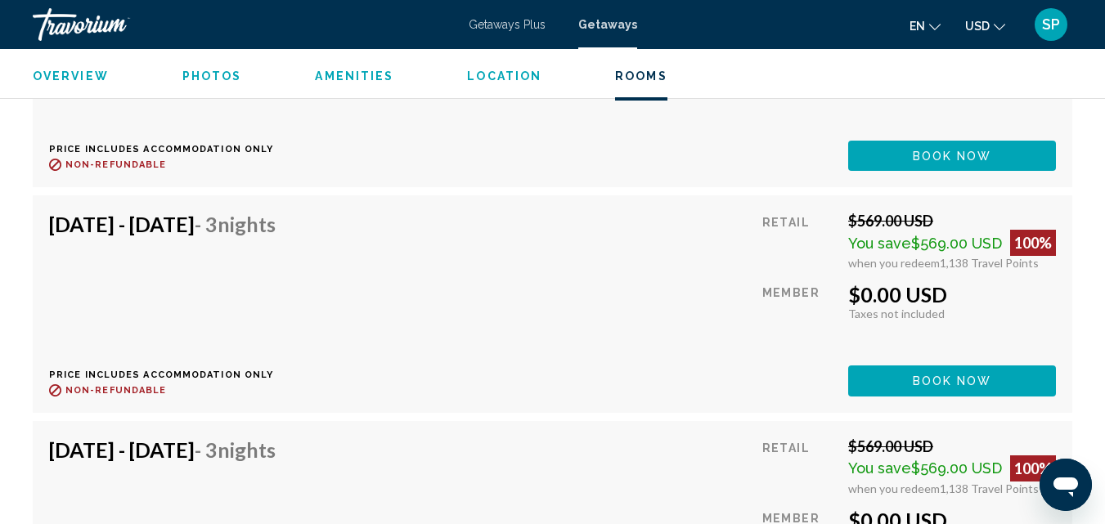
scroll to position [12205, 0]
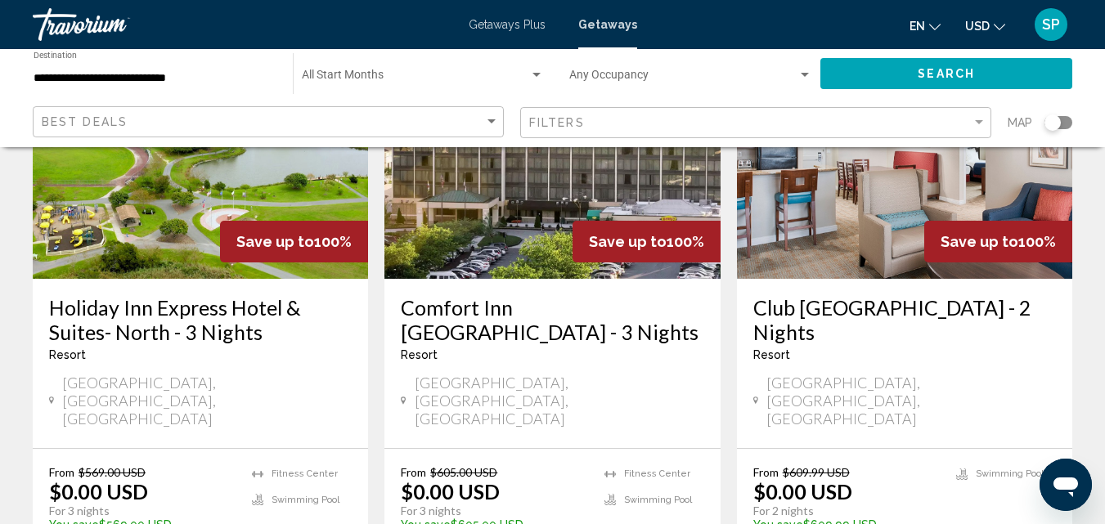
scroll to position [205, 0]
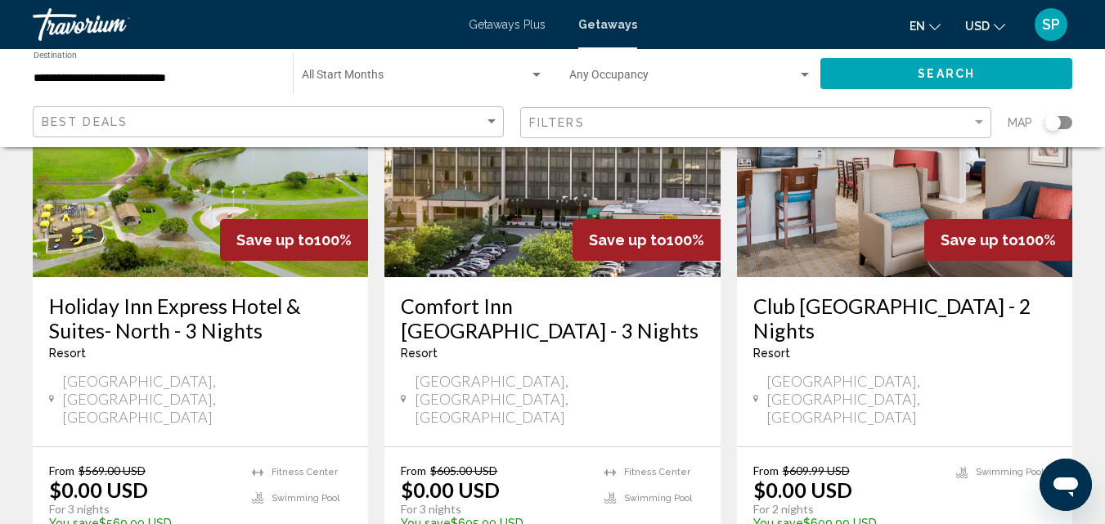
click at [529, 274] on img "Main content" at bounding box center [551, 147] width 335 height 262
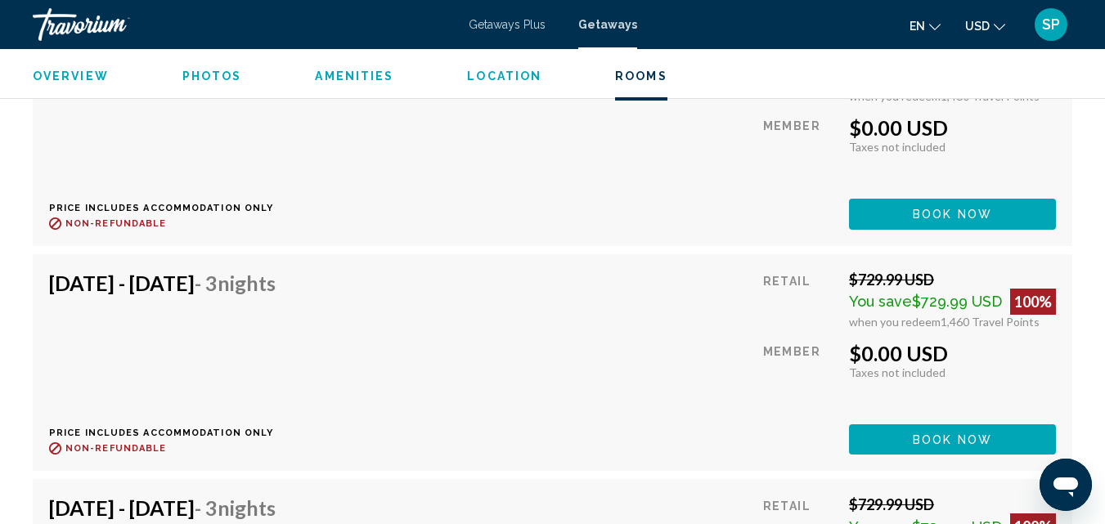
scroll to position [4885, 0]
